Goal: Complete application form: Complete application form

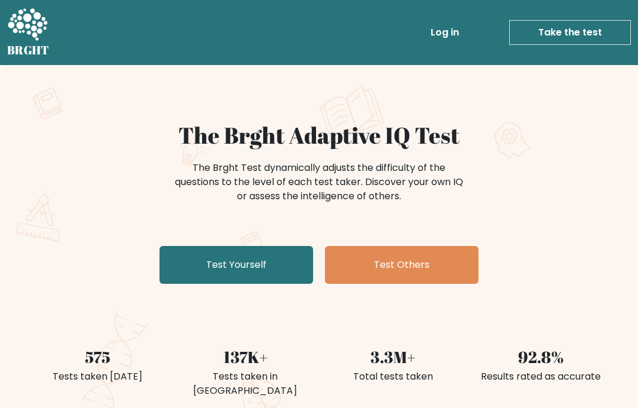
click at [175, 258] on link "Test Yourself" at bounding box center [237, 265] width 154 height 38
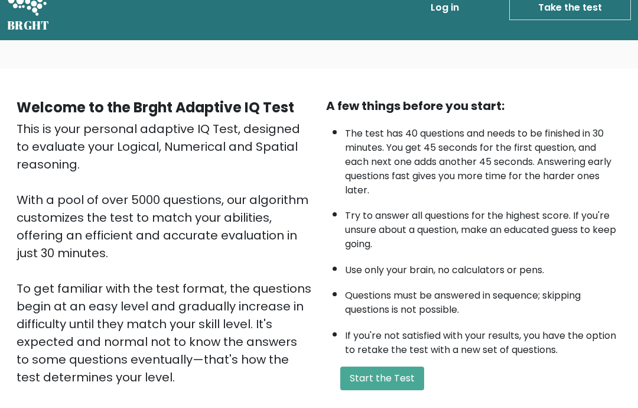
scroll to position [43, 0]
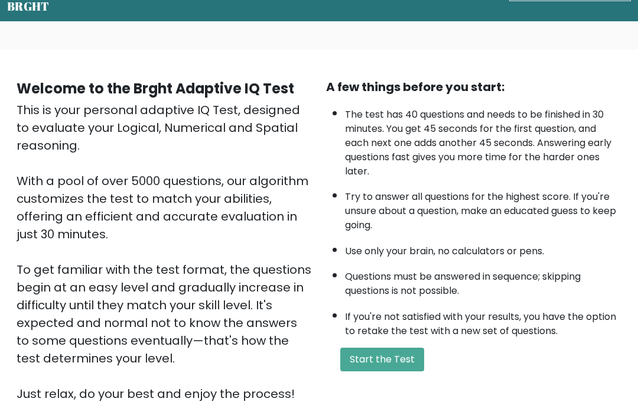
click at [415, 372] on button "Start the Test" at bounding box center [382, 360] width 84 height 24
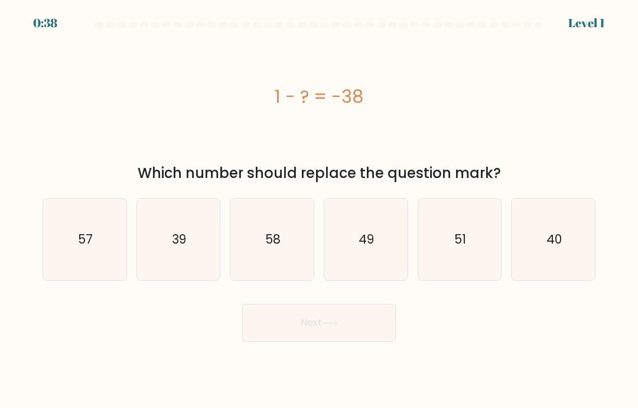
click at [185, 248] on text "39" at bounding box center [179, 238] width 14 height 17
click at [319, 210] on input "b. 39" at bounding box center [319, 207] width 1 height 6
radio input "true"
click at [334, 341] on button "Next" at bounding box center [319, 323] width 154 height 38
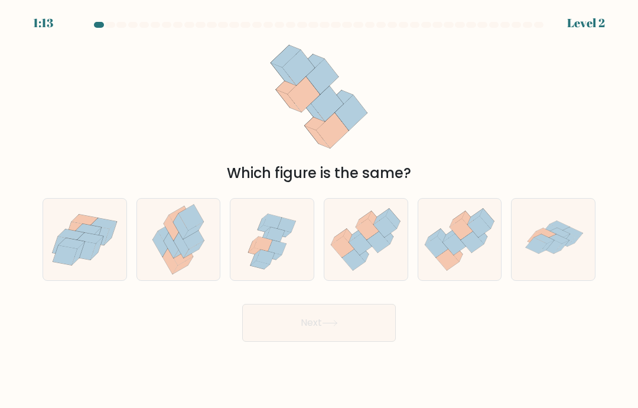
click at [376, 265] on icon at bounding box center [365, 239] width 83 height 71
click at [320, 210] on input "d." at bounding box center [319, 207] width 1 height 6
radio input "true"
click at [369, 341] on button "Next" at bounding box center [319, 323] width 154 height 38
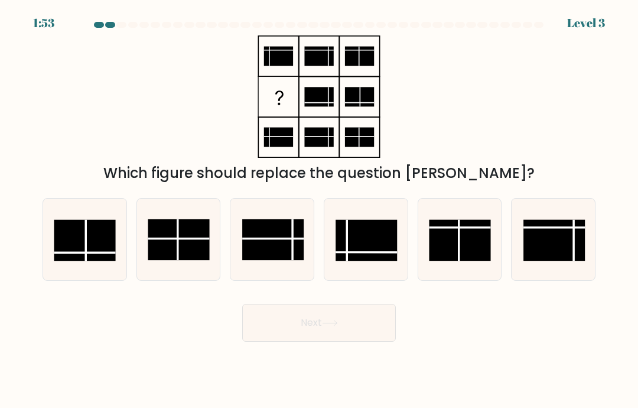
click at [367, 252] on rect at bounding box center [366, 240] width 61 height 41
click at [320, 210] on input "d." at bounding box center [319, 207] width 1 height 6
radio input "true"
click at [366, 341] on button "Next" at bounding box center [319, 323] width 154 height 38
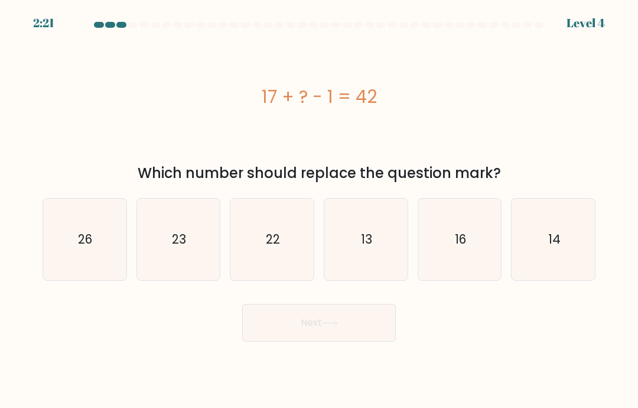
click at [67, 240] on icon "26" at bounding box center [85, 239] width 82 height 82
click at [319, 210] on input "a. 26" at bounding box center [319, 207] width 1 height 6
radio input "true"
click at [378, 341] on button "Next" at bounding box center [319, 323] width 154 height 38
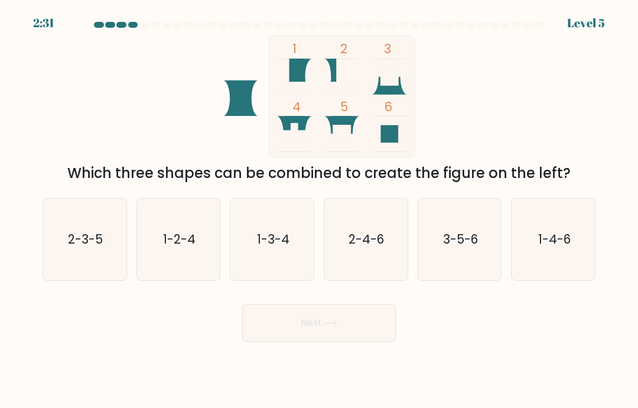
click at [470, 276] on icon "3-5-6" at bounding box center [460, 239] width 82 height 82
click at [320, 210] on input "e. 3-5-6" at bounding box center [319, 207] width 1 height 6
radio input "true"
click at [347, 341] on button "Next" at bounding box center [319, 323] width 154 height 38
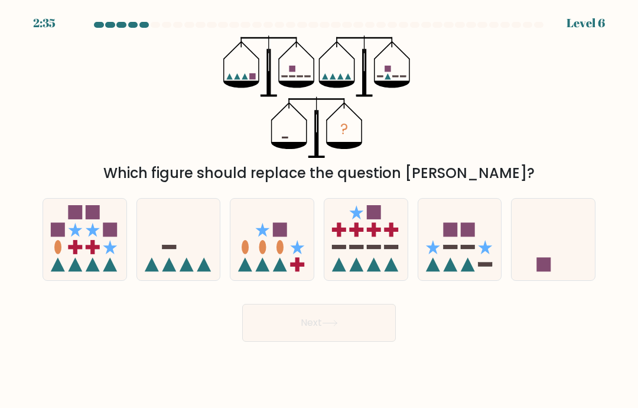
click at [163, 254] on icon at bounding box center [178, 239] width 83 height 69
click at [319, 210] on input "b." at bounding box center [319, 207] width 1 height 6
radio input "true"
click at [248, 336] on button "Next" at bounding box center [319, 323] width 154 height 38
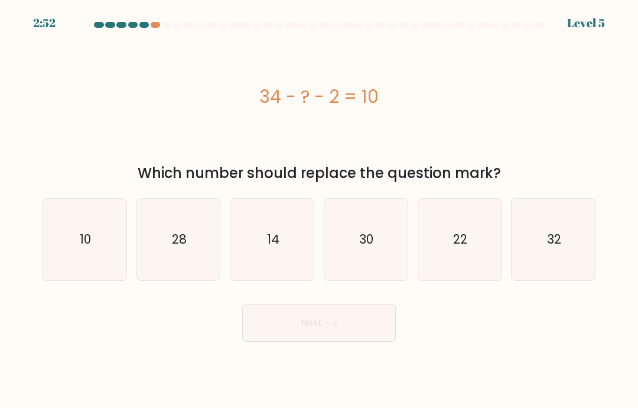
click at [484, 264] on icon "22" at bounding box center [460, 239] width 82 height 82
click at [320, 210] on input "e. 22" at bounding box center [319, 207] width 1 height 6
radio input "true"
click at [366, 336] on button "Next" at bounding box center [319, 323] width 154 height 38
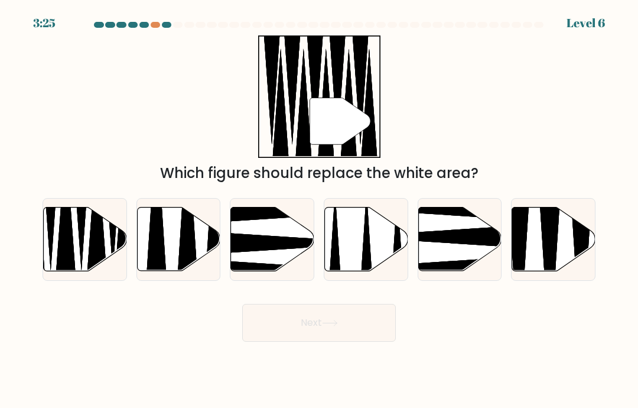
click at [62, 254] on icon at bounding box center [65, 213] width 21 height 147
click at [319, 210] on input "a." at bounding box center [319, 207] width 1 height 6
radio input "true"
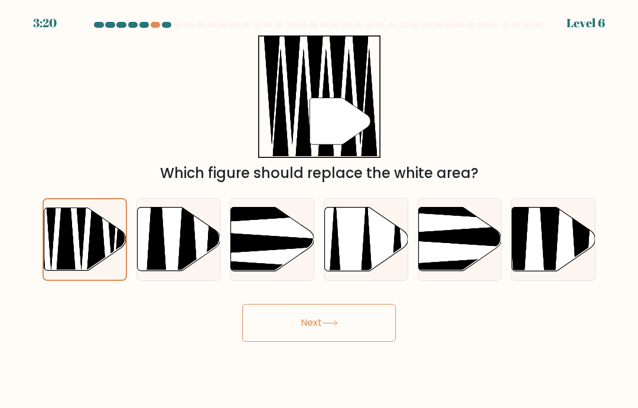
click at [363, 341] on button "Next" at bounding box center [319, 323] width 154 height 38
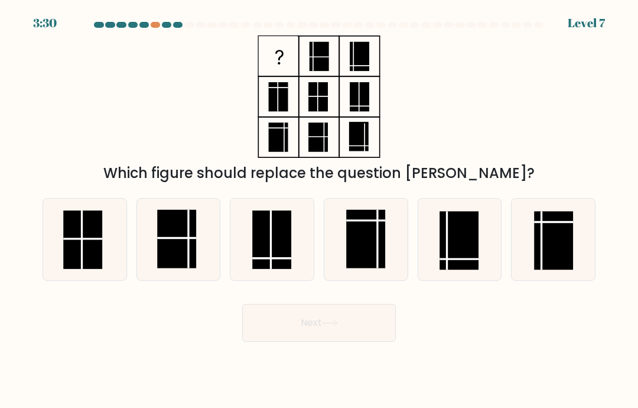
click at [0, 170] on form at bounding box center [319, 182] width 638 height 320
click at [572, 253] on rect at bounding box center [553, 240] width 39 height 58
click at [320, 210] on input "f." at bounding box center [319, 207] width 1 height 6
radio input "true"
click at [352, 336] on button "Next" at bounding box center [319, 323] width 154 height 38
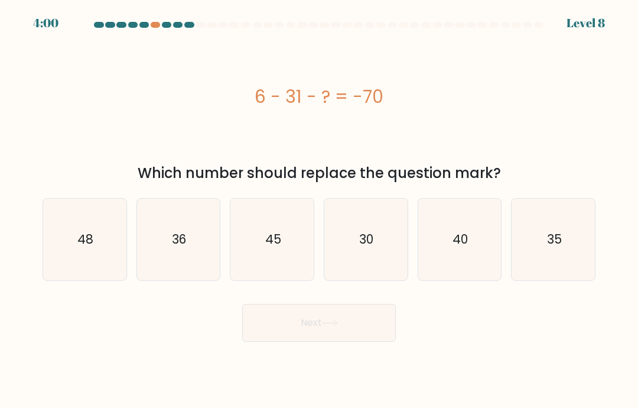
click at [294, 251] on icon "45" at bounding box center [273, 239] width 82 height 82
click at [319, 210] on input "c. 45" at bounding box center [319, 207] width 1 height 6
radio input "true"
click at [376, 333] on button "Next" at bounding box center [319, 323] width 154 height 38
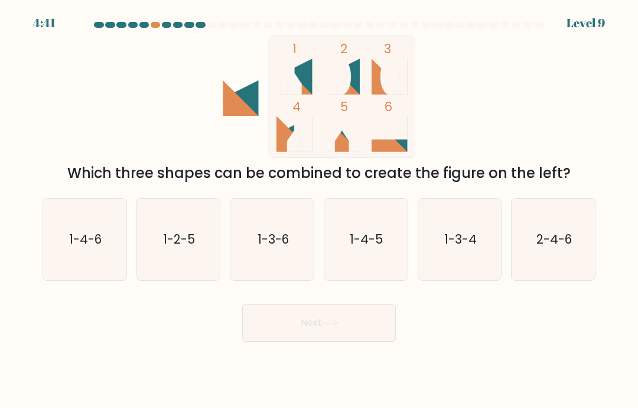
click at [155, 19] on div "4:41 Level 9" at bounding box center [319, 16] width 638 height 32
click at [154, 19] on div "4:40 Level 9" at bounding box center [319, 16] width 638 height 32
click at [155, 26] on div at bounding box center [156, 25] width 10 height 6
click at [162, 24] on div at bounding box center [167, 25] width 10 height 6
click at [157, 27] on div at bounding box center [156, 25] width 10 height 6
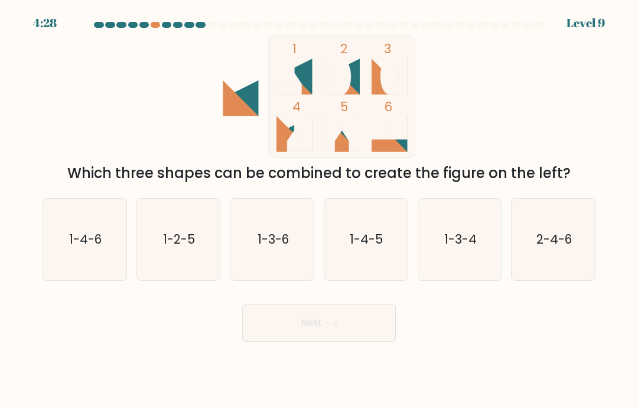
click at [380, 277] on icon "1-4-5" at bounding box center [366, 239] width 82 height 82
click at [320, 210] on input "d. 1-4-5" at bounding box center [319, 207] width 1 height 6
radio input "true"
click at [363, 340] on button "Next" at bounding box center [319, 323] width 154 height 38
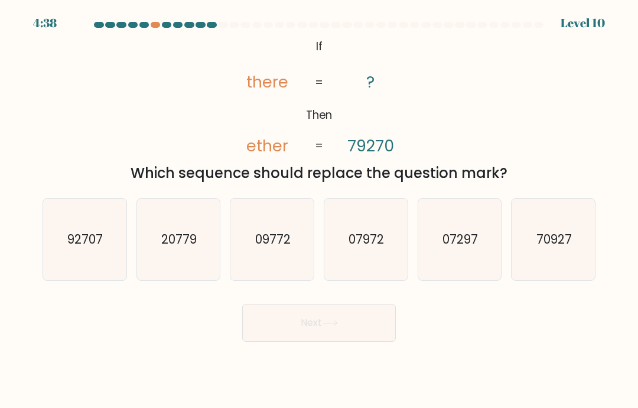
click at [56, 310] on div "Next" at bounding box center [318, 318] width 567 height 47
click at [121, 275] on icon "92707" at bounding box center [85, 239] width 82 height 82
click at [319, 210] on input "a. 92707" at bounding box center [319, 207] width 1 height 6
radio input "true"
click at [327, 341] on button "Next" at bounding box center [319, 323] width 154 height 38
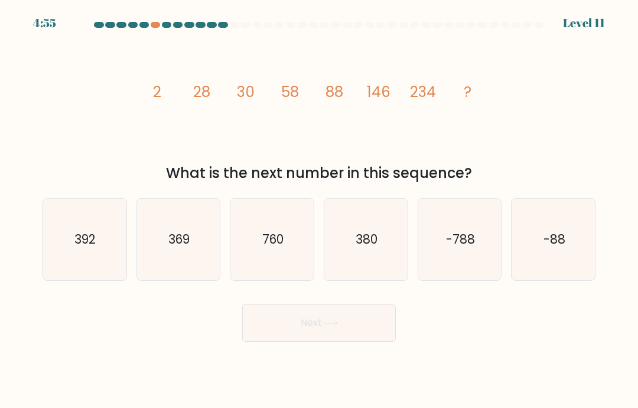
click at [191, 257] on icon "369" at bounding box center [179, 239] width 82 height 82
click at [319, 210] on input "b. 369" at bounding box center [319, 207] width 1 height 6
radio input "true"
click at [341, 333] on button "Next" at bounding box center [319, 323] width 154 height 38
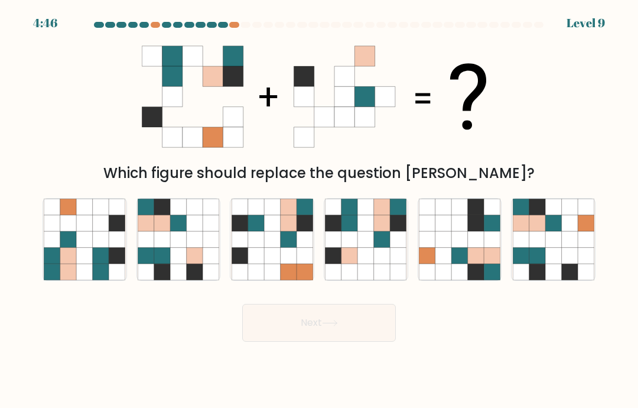
click at [388, 247] on icon at bounding box center [382, 239] width 16 height 16
click at [320, 210] on input "d." at bounding box center [319, 207] width 1 height 6
radio input "true"
click at [360, 339] on button "Next" at bounding box center [319, 323] width 154 height 38
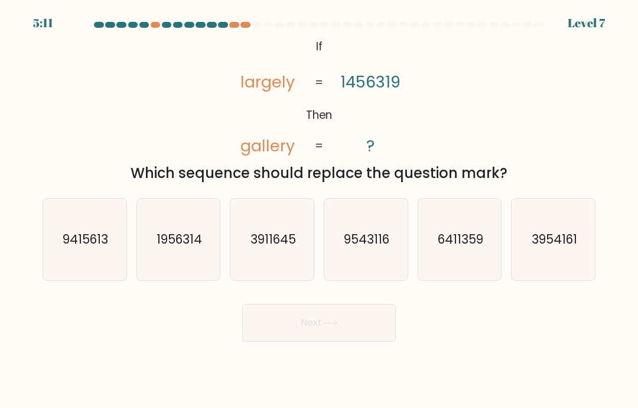
click at [450, 244] on icon "6411359" at bounding box center [460, 239] width 82 height 82
click at [320, 210] on input "e. 6411359" at bounding box center [319, 207] width 1 height 6
radio input "true"
click at [347, 341] on button "Next" at bounding box center [319, 323] width 154 height 38
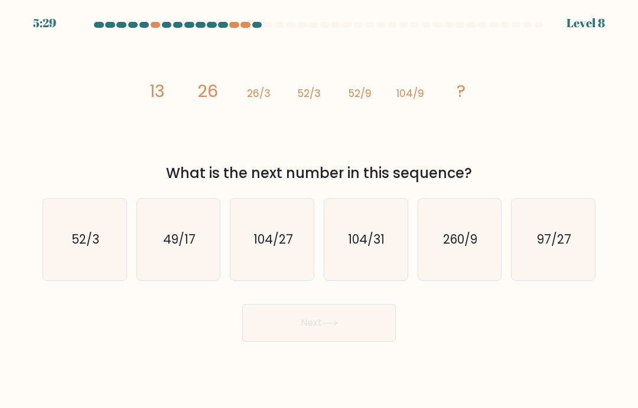
click at [292, 222] on icon "104/27" at bounding box center [273, 239] width 82 height 82
click at [319, 210] on input "c. 104/27" at bounding box center [319, 207] width 1 height 6
radio input "true"
click at [328, 341] on button "Next" at bounding box center [319, 323] width 154 height 38
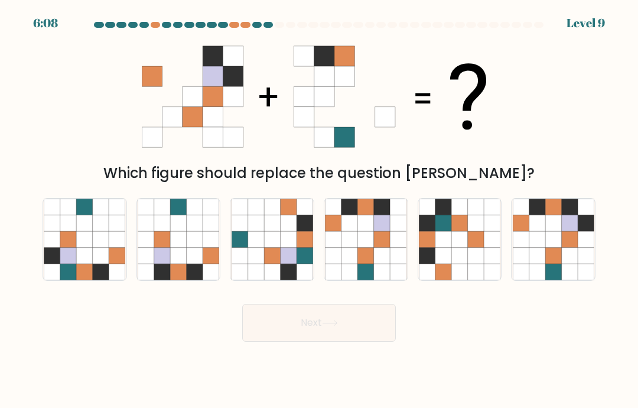
click at [376, 247] on icon at bounding box center [382, 239] width 16 height 16
click at [320, 210] on input "d." at bounding box center [319, 207] width 1 height 6
radio input "true"
click at [372, 341] on button "Next" at bounding box center [319, 323] width 154 height 38
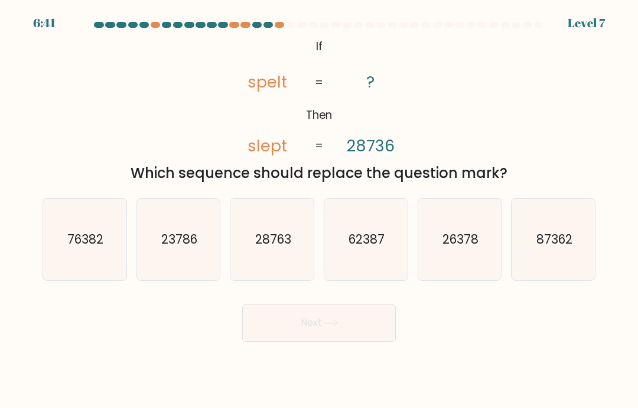
click at [181, 262] on icon "23786" at bounding box center [179, 239] width 82 height 82
click at [319, 210] on input "b. 23786" at bounding box center [319, 207] width 1 height 6
radio input "true"
click at [354, 341] on button "Next" at bounding box center [319, 323] width 154 height 38
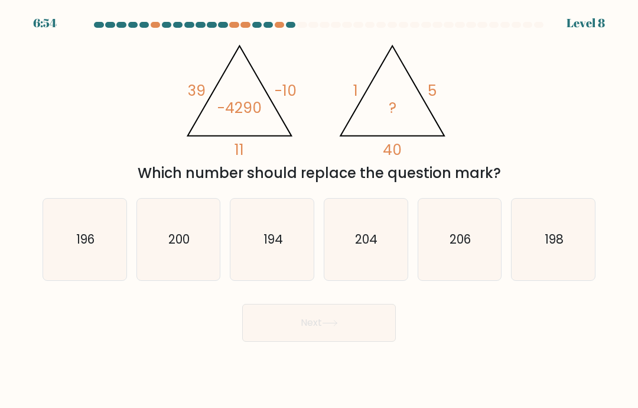
click at [187, 248] on text "200" at bounding box center [178, 238] width 21 height 17
click at [319, 210] on input "b. 200" at bounding box center [319, 207] width 1 height 6
radio input "true"
click at [363, 341] on button "Next" at bounding box center [319, 323] width 154 height 38
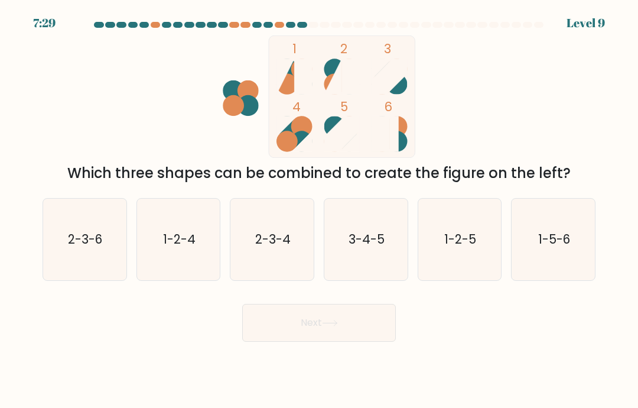
click at [378, 275] on icon "3-4-5" at bounding box center [366, 239] width 82 height 82
click at [320, 210] on input "d. 3-4-5" at bounding box center [319, 207] width 1 height 6
radio input "true"
click at [357, 341] on button "Next" at bounding box center [319, 323] width 154 height 38
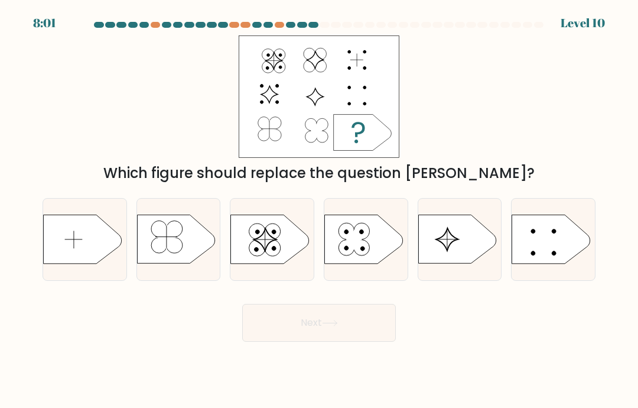
click at [390, 242] on icon at bounding box center [363, 239] width 78 height 48
click at [320, 210] on input "d." at bounding box center [319, 207] width 1 height 6
radio input "true"
click at [385, 330] on button "Next" at bounding box center [319, 323] width 154 height 38
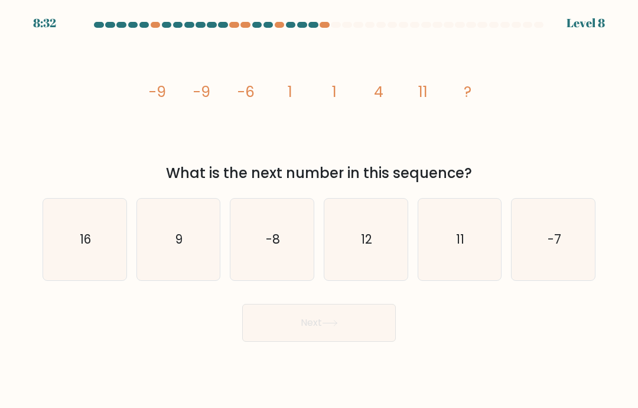
click at [461, 246] on text "11" at bounding box center [460, 238] width 8 height 17
click at [320, 210] on input "e. 11" at bounding box center [319, 207] width 1 height 6
radio input "true"
click at [353, 341] on button "Next" at bounding box center [319, 323] width 154 height 38
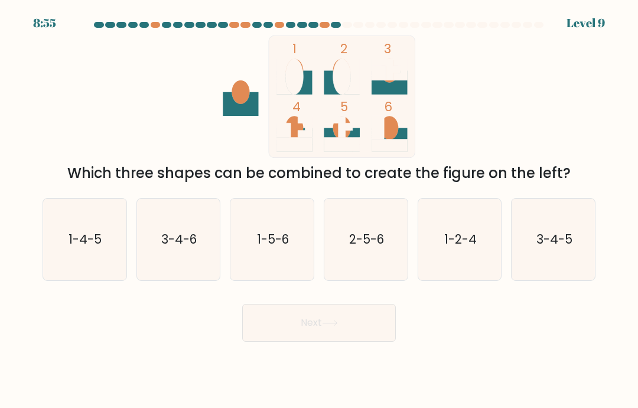
click at [570, 265] on icon "3-4-5" at bounding box center [554, 239] width 82 height 82
click at [320, 210] on input "f. 3-4-5" at bounding box center [319, 207] width 1 height 6
radio input "true"
click at [343, 341] on button "Next" at bounding box center [319, 323] width 154 height 38
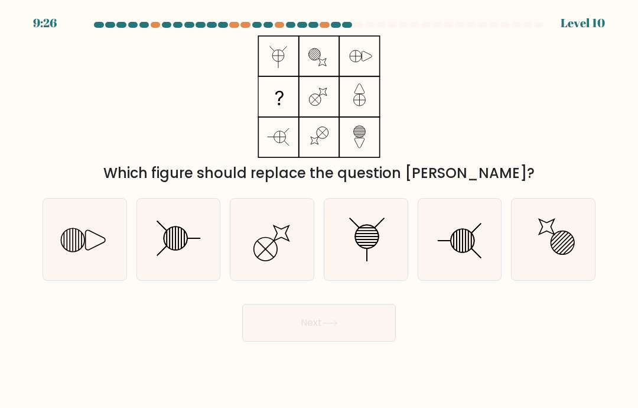
click at [149, 253] on icon at bounding box center [179, 239] width 82 height 82
click at [319, 210] on input "b." at bounding box center [319, 207] width 1 height 6
radio input "true"
click at [367, 341] on button "Next" at bounding box center [319, 323] width 154 height 38
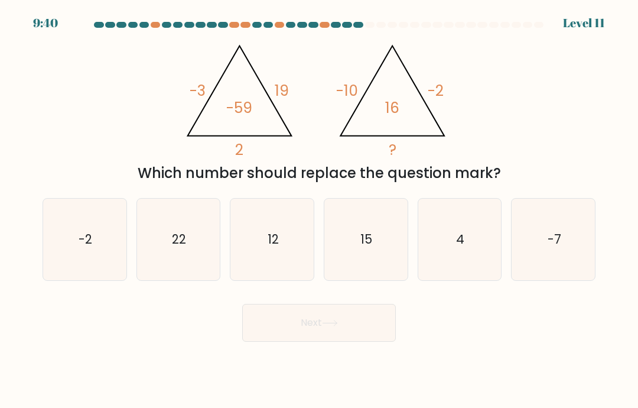
click at [548, 269] on icon "-7" at bounding box center [554, 239] width 82 height 82
click at [320, 210] on input "f. -7" at bounding box center [319, 207] width 1 height 6
radio input "true"
click at [480, 279] on icon "4" at bounding box center [460, 239] width 82 height 82
click at [320, 210] on input "e. 4" at bounding box center [319, 207] width 1 height 6
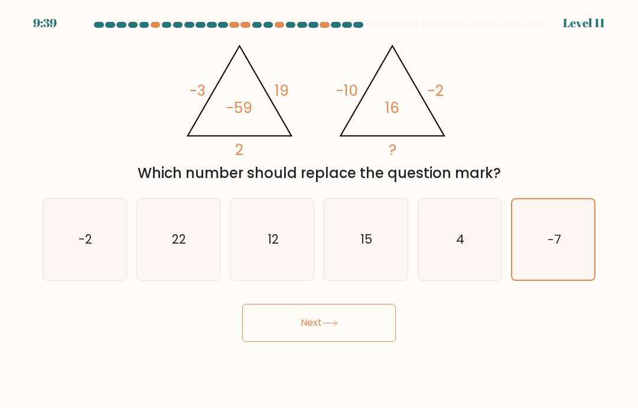
radio input "true"
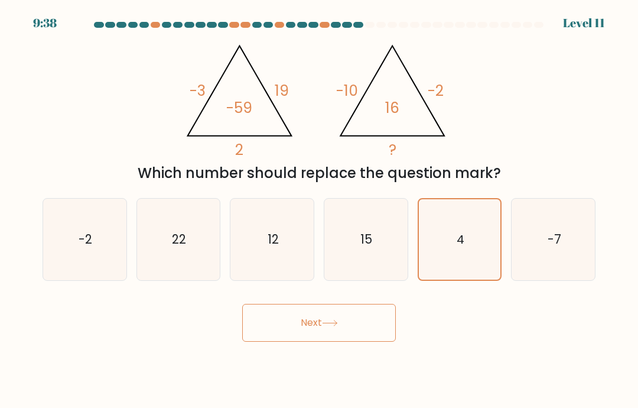
click at [364, 341] on button "Next" at bounding box center [319, 323] width 154 height 38
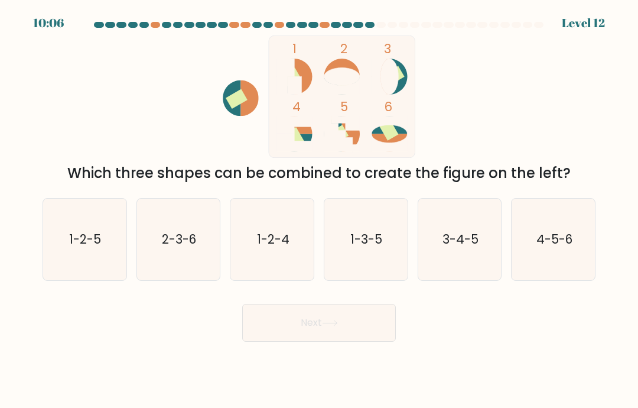
click at [165, 265] on icon "2-3-6" at bounding box center [179, 239] width 82 height 82
click at [319, 210] on input "b. 2-3-6" at bounding box center [319, 207] width 1 height 6
radio input "true"
click at [326, 326] on icon at bounding box center [330, 323] width 16 height 6
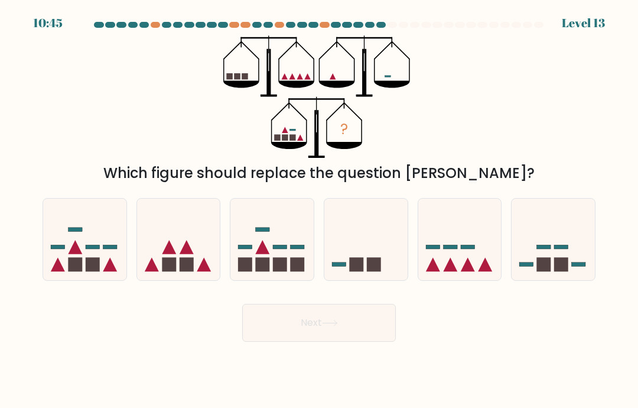
click at [287, 265] on icon at bounding box center [271, 239] width 83 height 69
click at [319, 210] on input "c." at bounding box center [319, 207] width 1 height 6
radio input "true"
click at [338, 326] on icon at bounding box center [330, 323] width 16 height 6
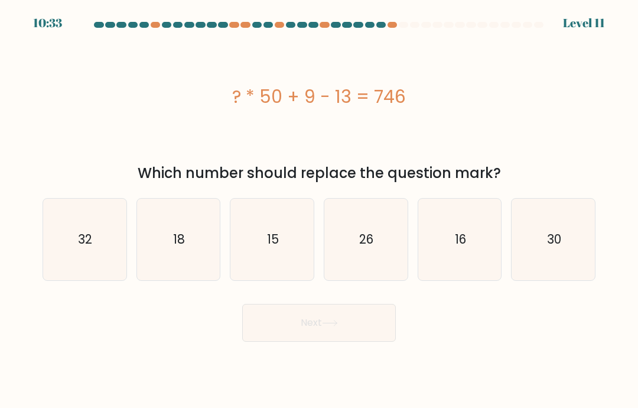
click at [288, 231] on icon "15" at bounding box center [273, 239] width 82 height 82
click at [319, 210] on input "c. 15" at bounding box center [319, 207] width 1 height 6
radio input "true"
click at [326, 341] on button "Next" at bounding box center [319, 323] width 154 height 38
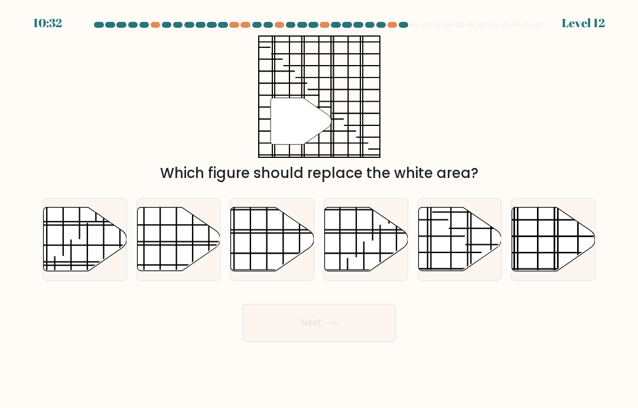
click at [367, 321] on button "Next" at bounding box center [319, 323] width 154 height 38
click at [569, 269] on icon at bounding box center [553, 239] width 83 height 64
click at [320, 210] on input "f." at bounding box center [319, 207] width 1 height 6
radio input "true"
click at [371, 339] on button "Next" at bounding box center [319, 323] width 154 height 38
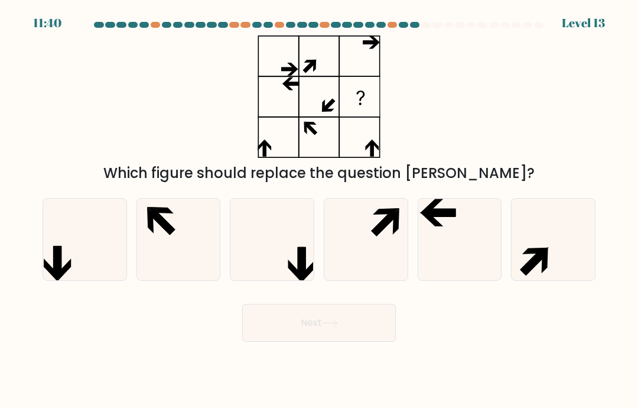
click at [466, 281] on div at bounding box center [460, 239] width 84 height 83
click at [320, 210] on input "e." at bounding box center [319, 207] width 1 height 6
radio input "true"
click at [387, 331] on button "Next" at bounding box center [319, 323] width 154 height 38
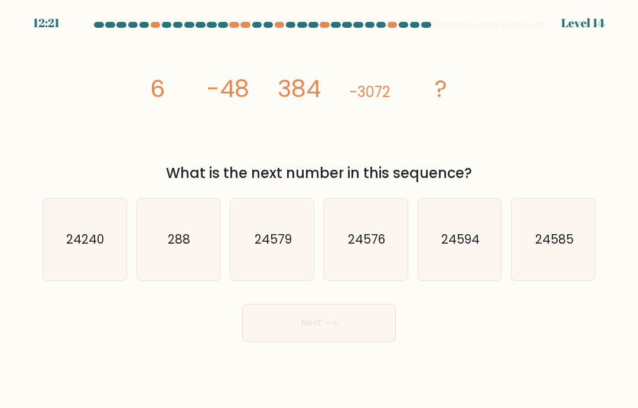
click at [360, 280] on icon "24576" at bounding box center [366, 239] width 82 height 82
click at [320, 210] on input "d. 24576" at bounding box center [319, 207] width 1 height 6
radio input "true"
click at [344, 313] on div "Next" at bounding box center [318, 318] width 567 height 47
click at [330, 326] on icon at bounding box center [330, 323] width 16 height 6
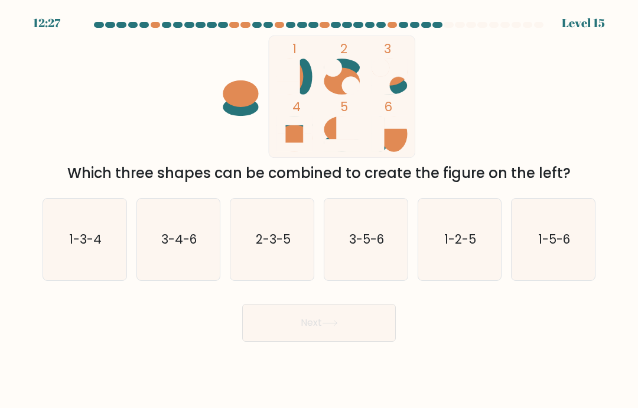
click at [367, 248] on text "3-5-6" at bounding box center [366, 238] width 35 height 17
click at [320, 210] on input "d. 3-5-6" at bounding box center [319, 207] width 1 height 6
radio input "true"
click at [344, 333] on button "Next" at bounding box center [319, 323] width 154 height 38
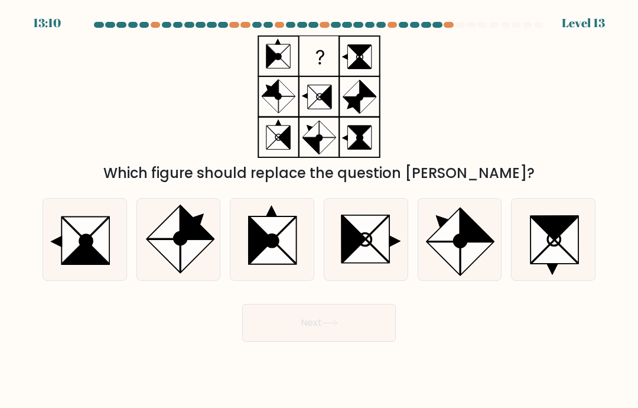
click at [276, 280] on icon at bounding box center [273, 239] width 82 height 82
click at [319, 210] on input "c." at bounding box center [319, 207] width 1 height 6
radio input "true"
click at [322, 337] on button "Next" at bounding box center [319, 323] width 154 height 38
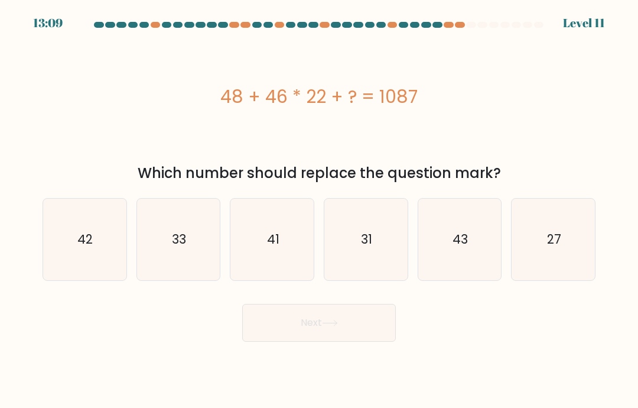
click at [369, 248] on text "31" at bounding box center [366, 238] width 11 height 17
click at [320, 210] on input "d. 31" at bounding box center [319, 207] width 1 height 6
radio input "true"
click at [347, 333] on button "Next" at bounding box center [319, 323] width 154 height 38
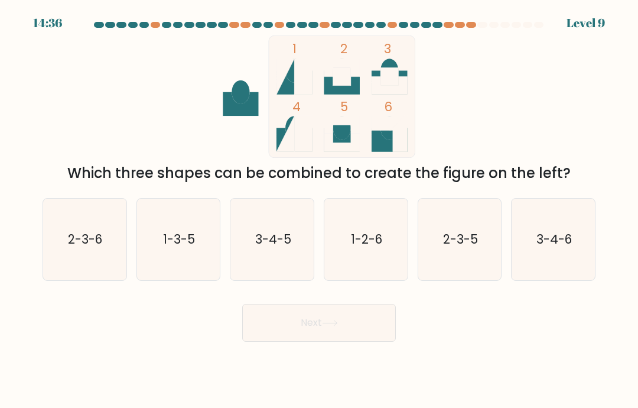
click at [251, 280] on icon "3-4-5" at bounding box center [273, 239] width 82 height 82
click at [319, 210] on input "c. 3-4-5" at bounding box center [319, 207] width 1 height 6
radio input "true"
click at [315, 341] on button "Next" at bounding box center [319, 323] width 154 height 38
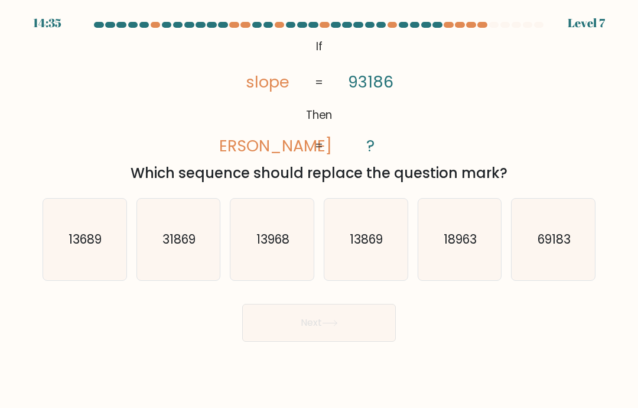
click at [303, 261] on icon "13968" at bounding box center [273, 239] width 82 height 82
click at [319, 210] on input "c. 13968" at bounding box center [319, 207] width 1 height 6
radio input "true"
click at [323, 341] on button "Next" at bounding box center [319, 323] width 154 height 38
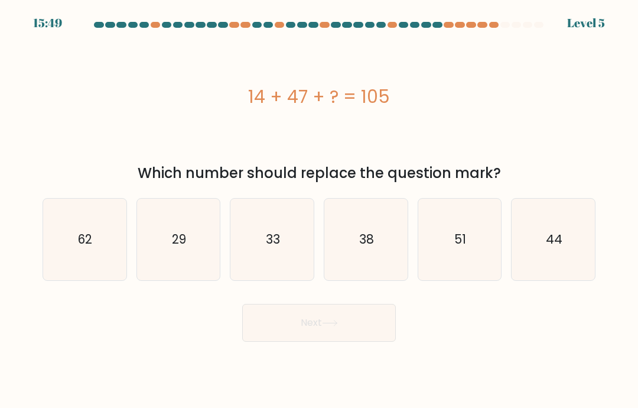
click at [580, 258] on icon "44" at bounding box center [554, 239] width 82 height 82
click at [320, 210] on input "f. 44" at bounding box center [319, 207] width 1 height 6
radio input "true"
click at [373, 334] on button "Next" at bounding box center [319, 323] width 154 height 38
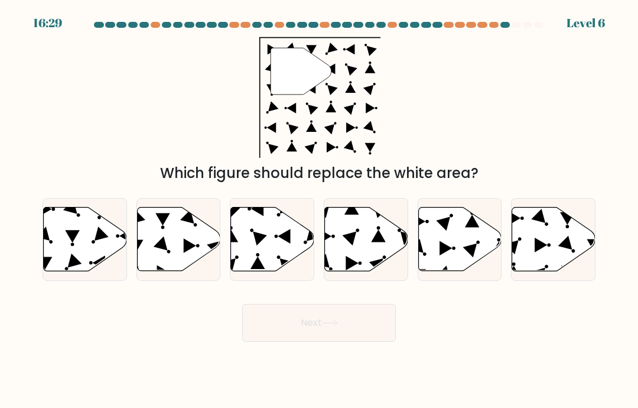
click at [276, 268] on icon at bounding box center [272, 239] width 83 height 64
click at [319, 210] on input "c." at bounding box center [319, 207] width 1 height 6
radio input "true"
click at [313, 332] on button "Next" at bounding box center [319, 323] width 154 height 38
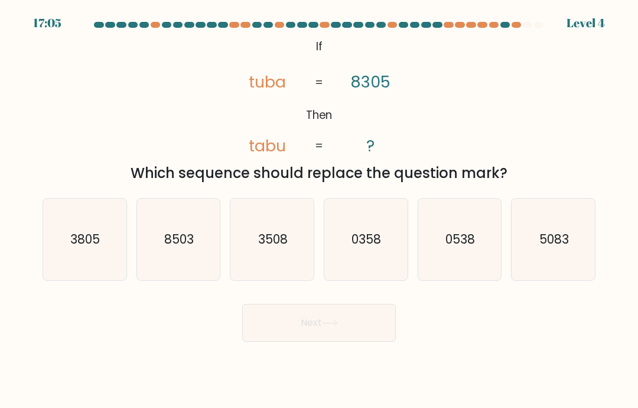
click at [205, 279] on icon "8503" at bounding box center [179, 239] width 82 height 82
click at [319, 210] on input "b. 8503" at bounding box center [319, 207] width 1 height 6
radio input "true"
click at [343, 341] on button "Next" at bounding box center [319, 323] width 154 height 38
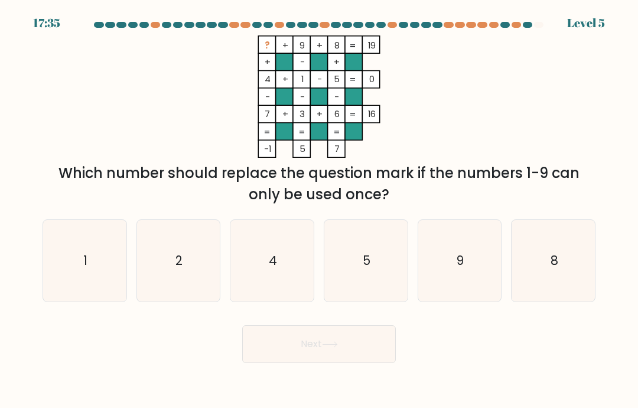
click at [168, 300] on icon "2" at bounding box center [179, 261] width 82 height 82
click at [319, 210] on input "b. 2" at bounding box center [319, 207] width 1 height 6
radio input "true"
click at [364, 363] on button "Next" at bounding box center [319, 344] width 154 height 38
